Goal: Information Seeking & Learning: Learn about a topic

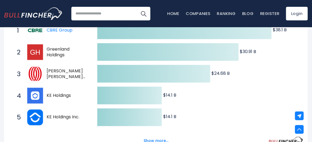
scroll to position [82, 0]
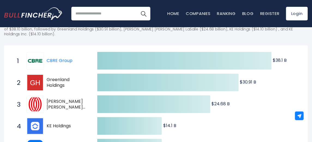
click at [52, 85] on span "Greenland Holdings" at bounding box center [67, 82] width 41 height 11
click at [51, 83] on span "Greenland Holdings" at bounding box center [67, 82] width 41 height 11
click at [37, 81] on img at bounding box center [35, 83] width 16 height 16
click at [37, 80] on img at bounding box center [35, 83] width 16 height 16
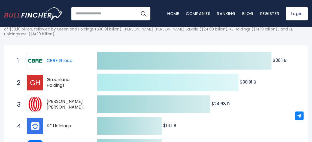
click at [186, 88] on icon at bounding box center [168, 83] width 142 height 18
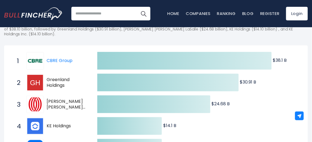
click at [64, 81] on span "Greenland Holdings" at bounding box center [67, 82] width 41 height 11
drag, startPoint x: 63, startPoint y: 81, endPoint x: 57, endPoint y: 79, distance: 6.3
click at [59, 80] on span "Greenland Holdings" at bounding box center [67, 82] width 41 height 11
drag, startPoint x: 49, startPoint y: 80, endPoint x: 70, endPoint y: 79, distance: 21.6
click at [71, 80] on span "Greenland Holdings" at bounding box center [67, 82] width 41 height 11
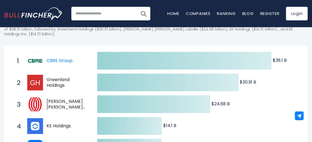
drag, startPoint x: 72, startPoint y: 74, endPoint x: 50, endPoint y: 95, distance: 30.3
click at [9, 50] on div "1 CBRE Group CBRE 2 Greenland Holdings 600606.SS 3 Jones Lang LaSalle JLL 4 KE …" at bounding box center [9, 50] width 0 height 0
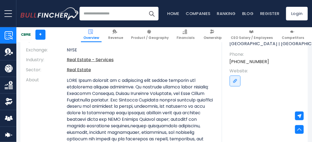
scroll to position [46, 0]
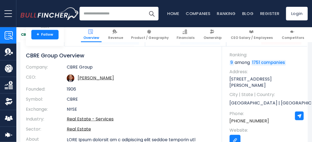
click at [235, 139] on img "Go to link" at bounding box center [235, 141] width 4 height 4
